Goal: Information Seeking & Learning: Learn about a topic

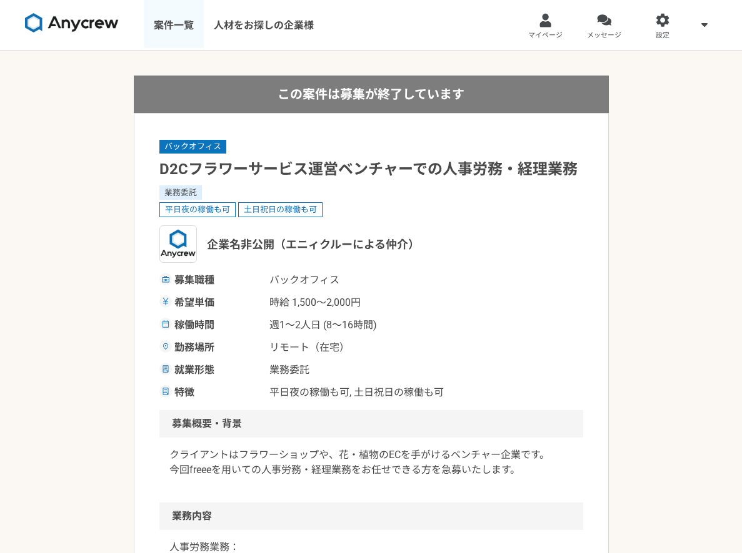
click at [155, 29] on link "案件一覧" at bounding box center [174, 25] width 60 height 50
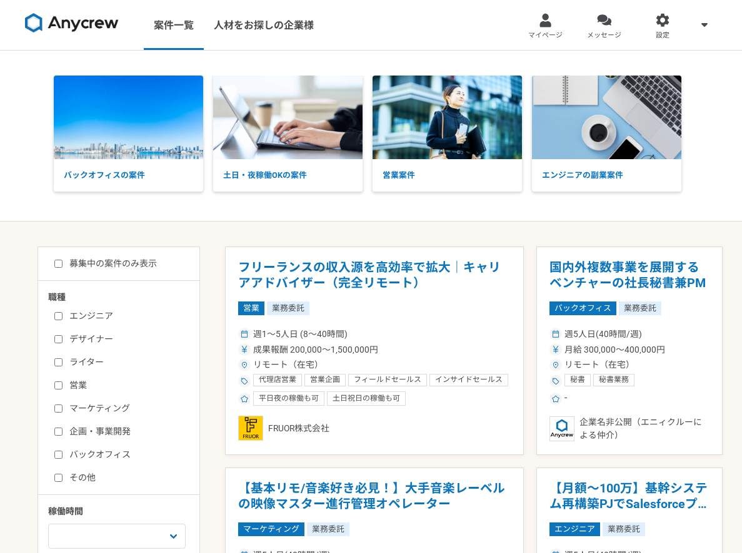
click at [58, 451] on input "バックオフィス" at bounding box center [58, 455] width 8 height 8
checkbox input "true"
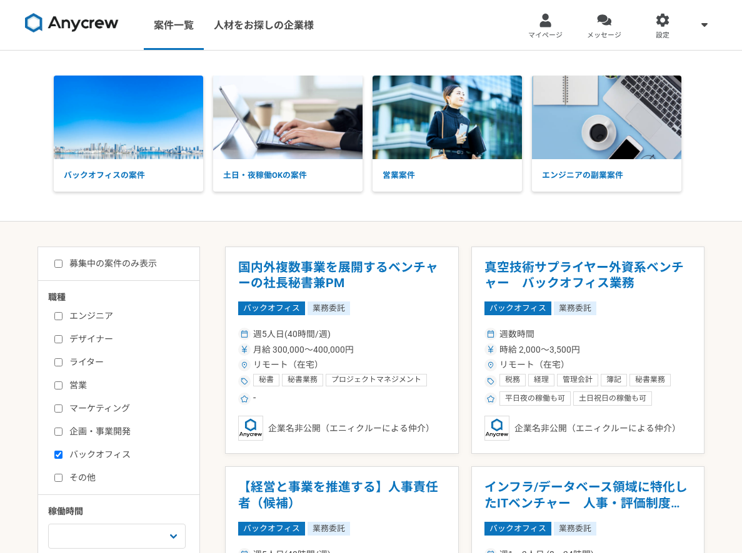
click at [56, 262] on input "募集中の案件のみ表示" at bounding box center [58, 264] width 8 height 8
checkbox input "true"
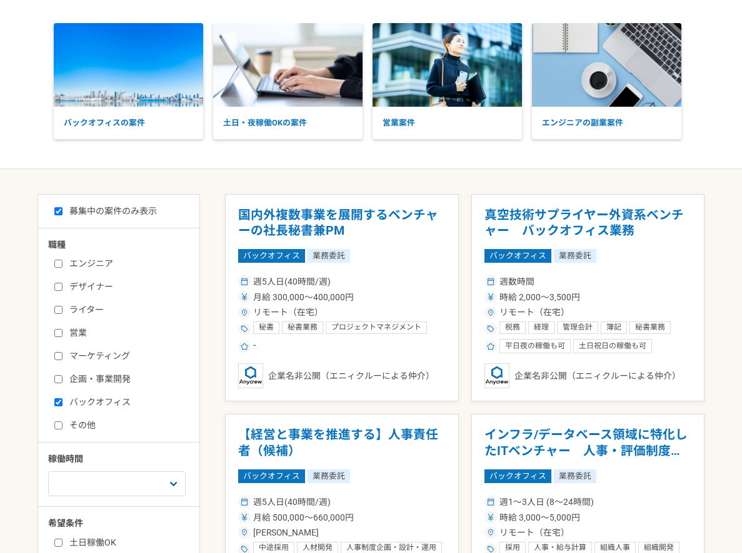
scroll to position [72, 0]
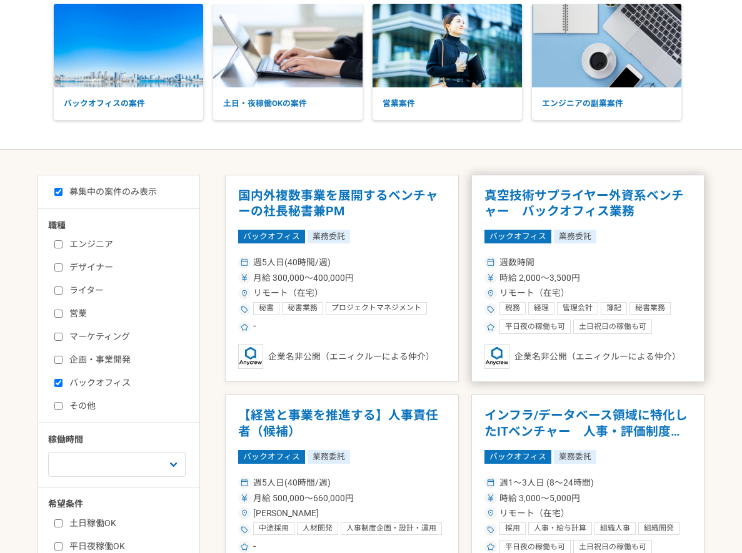
click at [603, 262] on div "週数時間" at bounding box center [587, 262] width 207 height 13
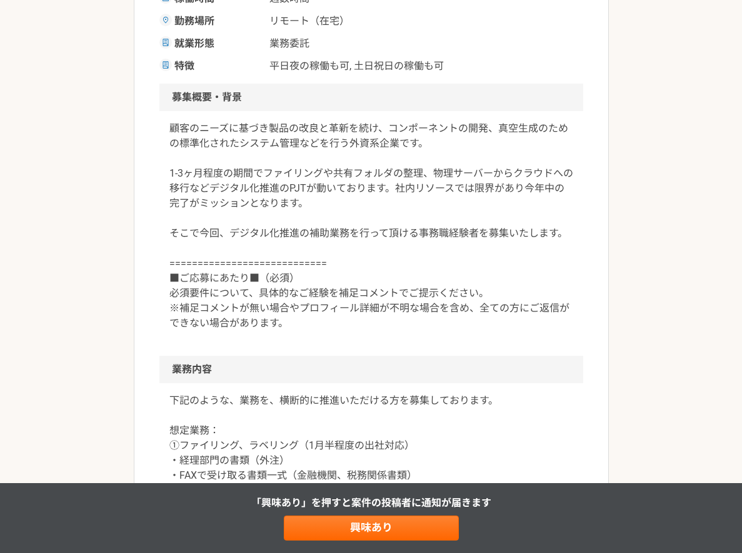
scroll to position [289, 0]
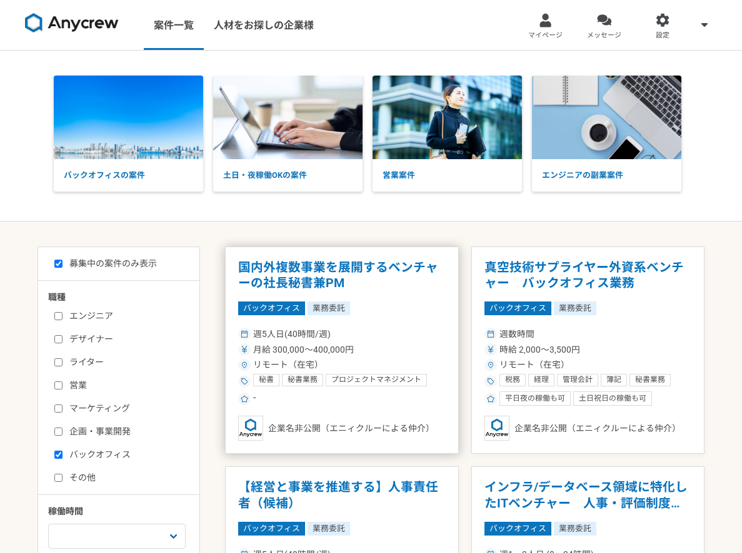
click at [334, 369] on div "リモート（在宅）" at bounding box center [341, 365] width 207 height 13
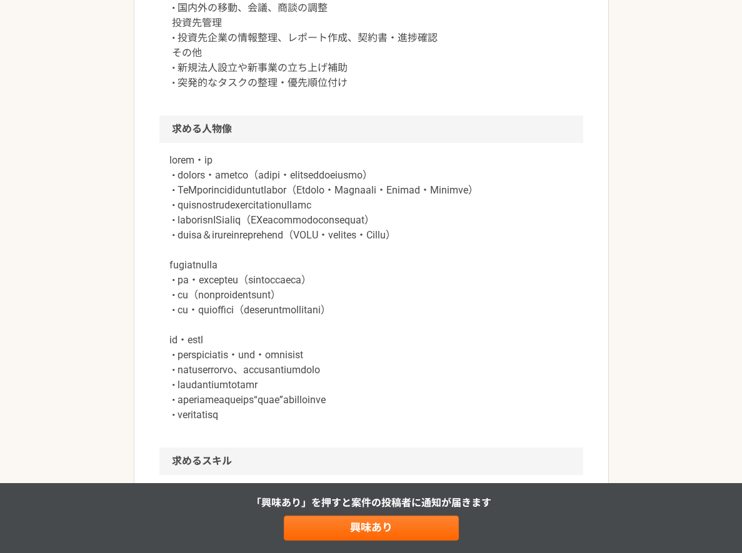
scroll to position [770, 0]
